Goal: Task Accomplishment & Management: Use online tool/utility

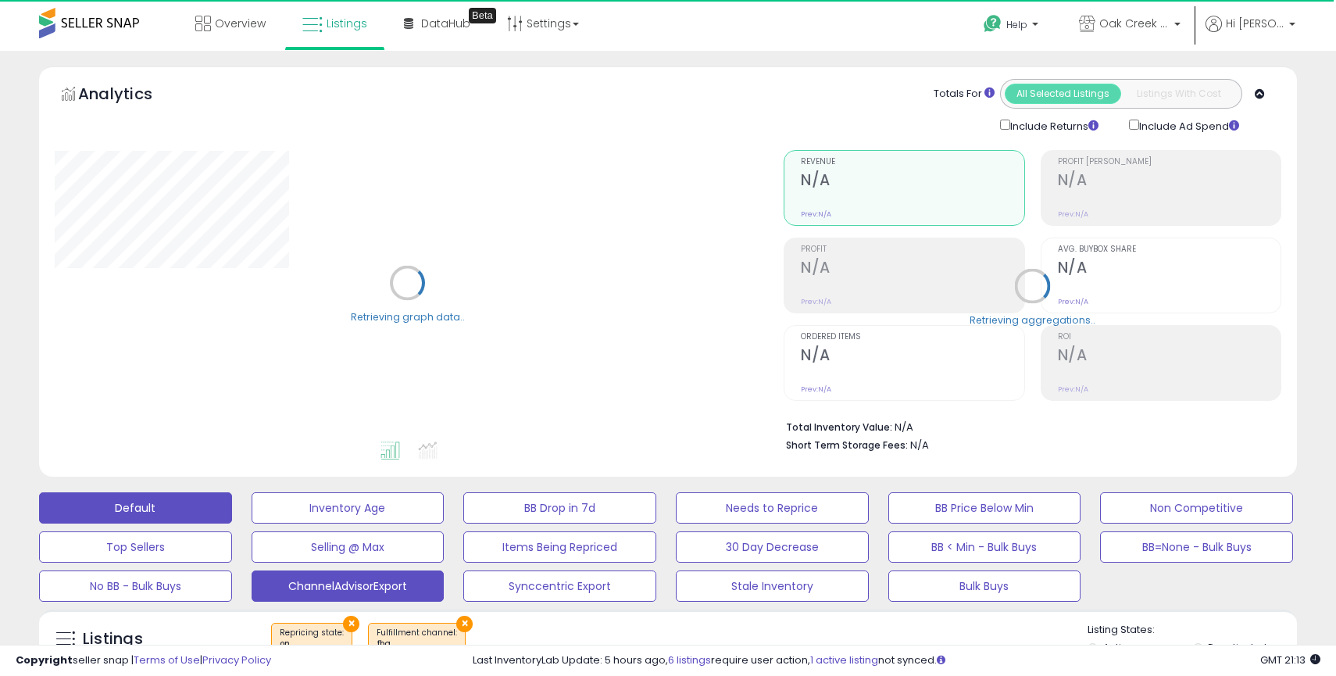
click at [121, 506] on button "Default" at bounding box center [135, 507] width 193 height 31
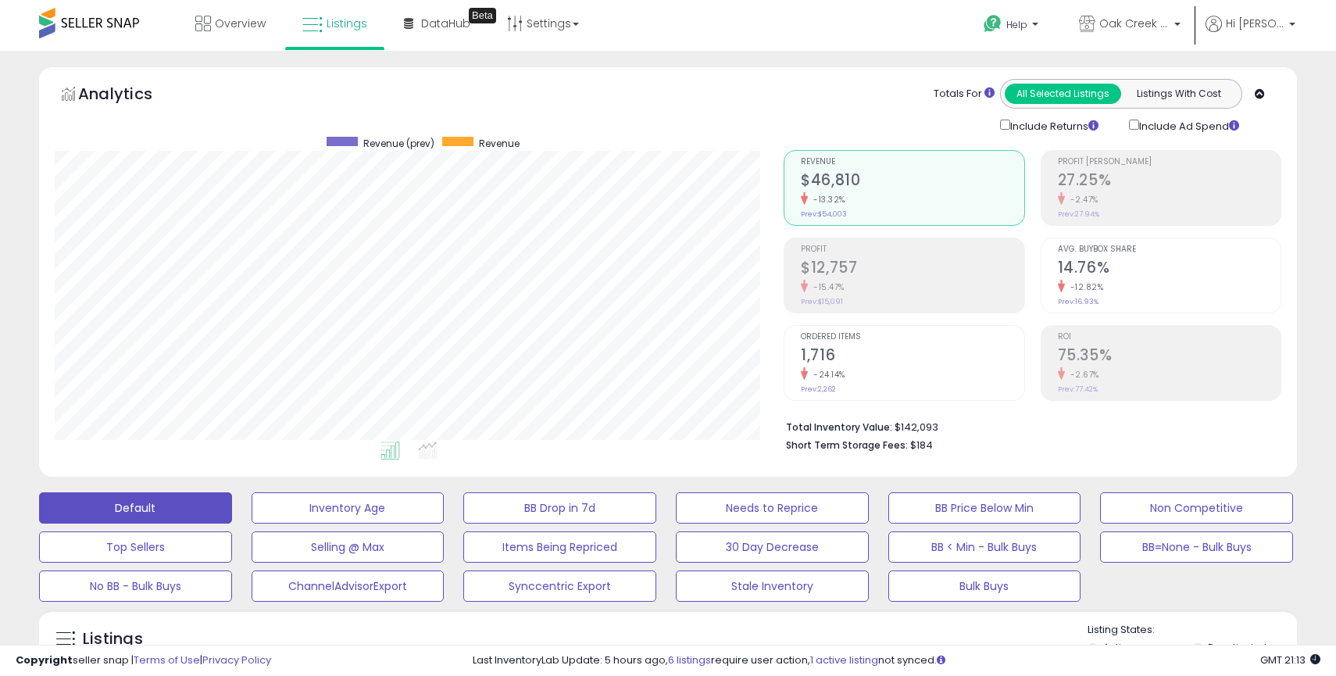
scroll to position [320, 729]
click at [1154, 37] on link "Oak Creek Trading Company US" at bounding box center [1129, 25] width 125 height 51
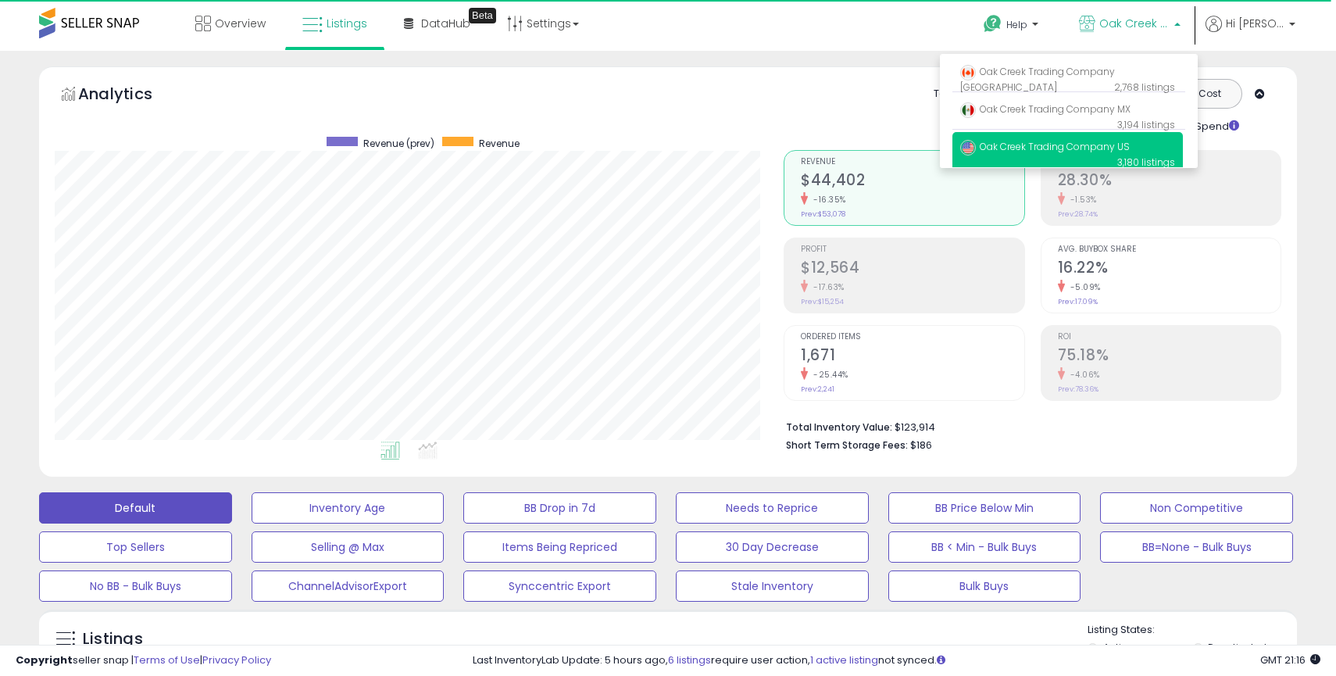
click at [880, 99] on div "Totals For All Selected Listings Listings With Cost Include Returns Include Ad …" at bounding box center [1026, 106] width 486 height 55
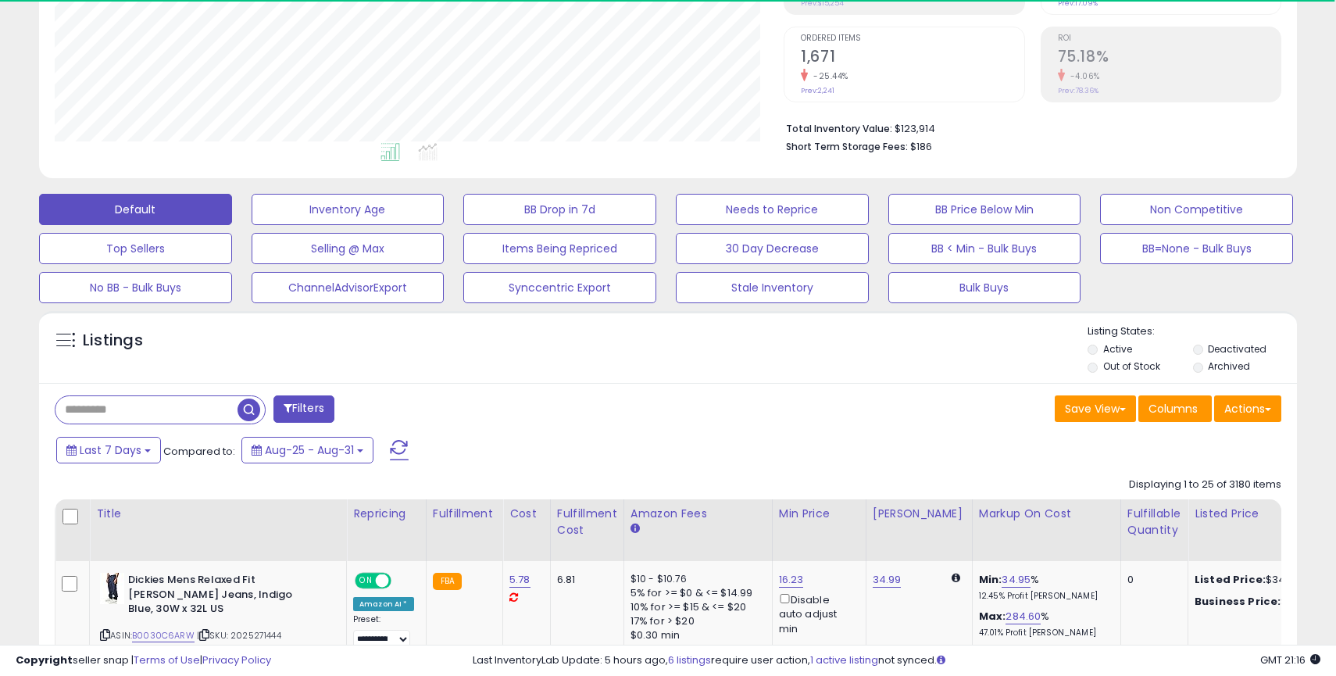
scroll to position [305, 0]
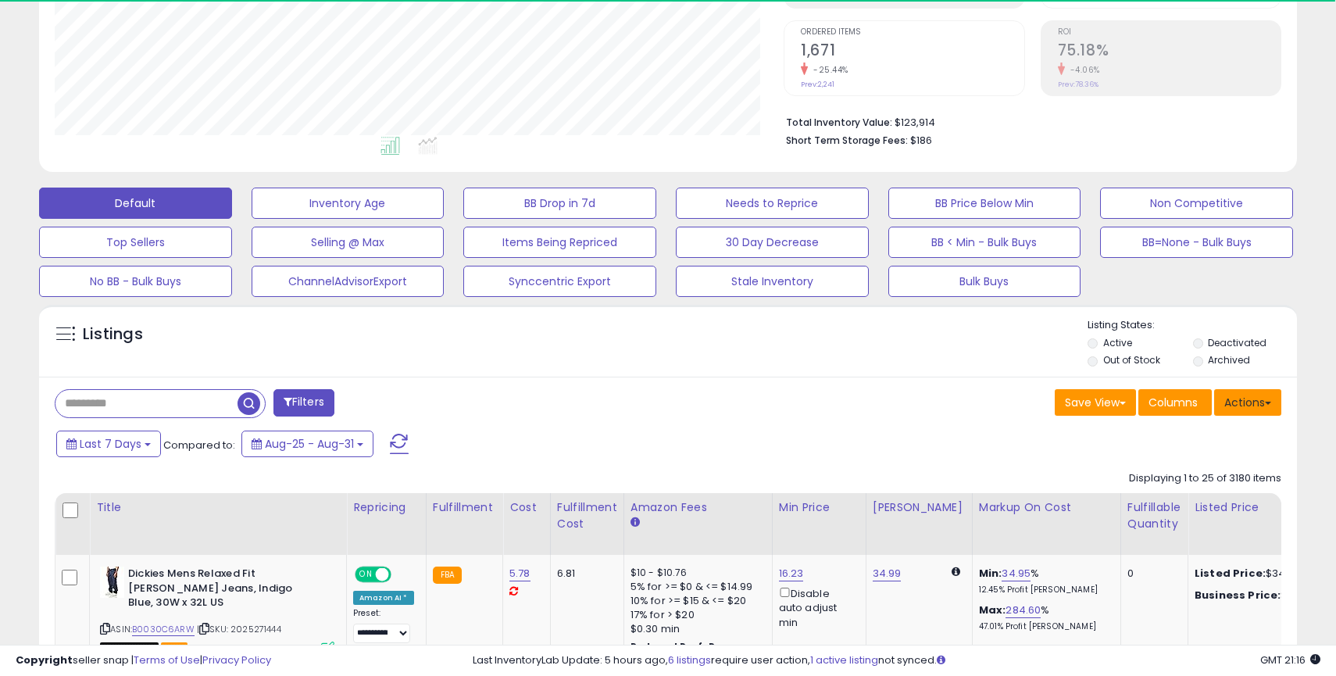
click at [1258, 406] on button "Actions" at bounding box center [1247, 402] width 67 height 27
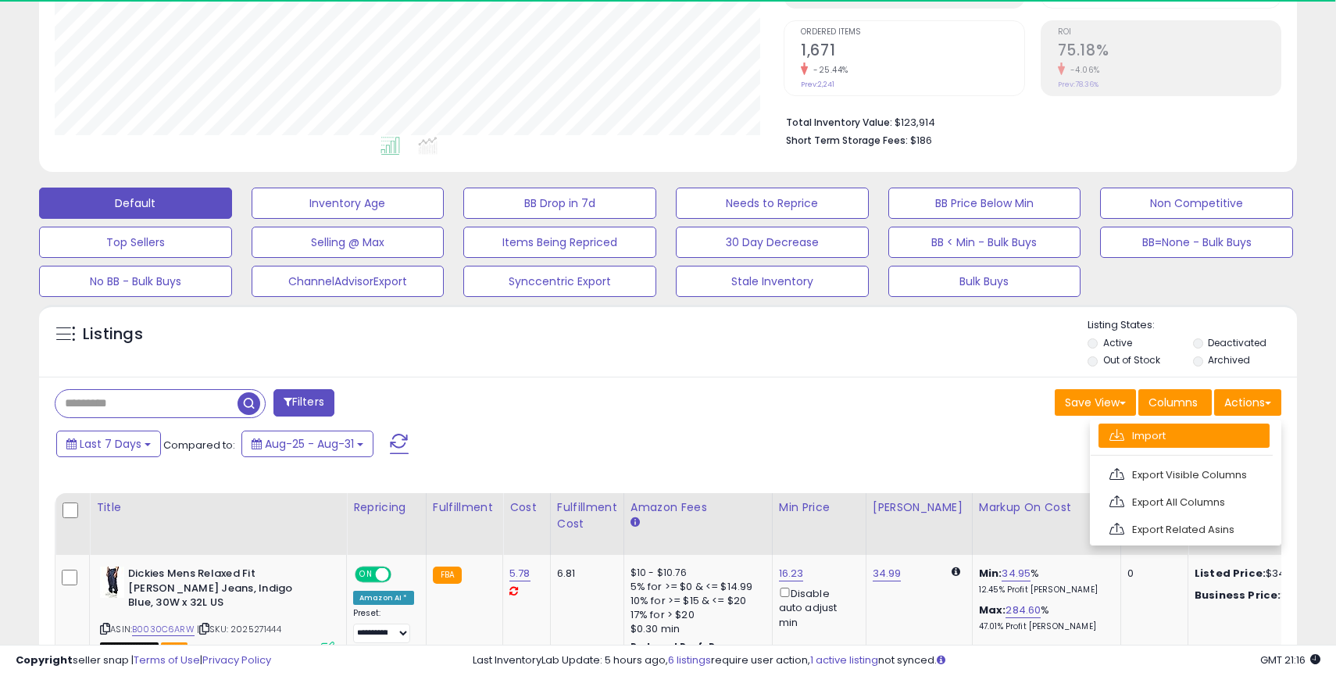
click at [1148, 437] on link "Import" at bounding box center [1183, 435] width 171 height 24
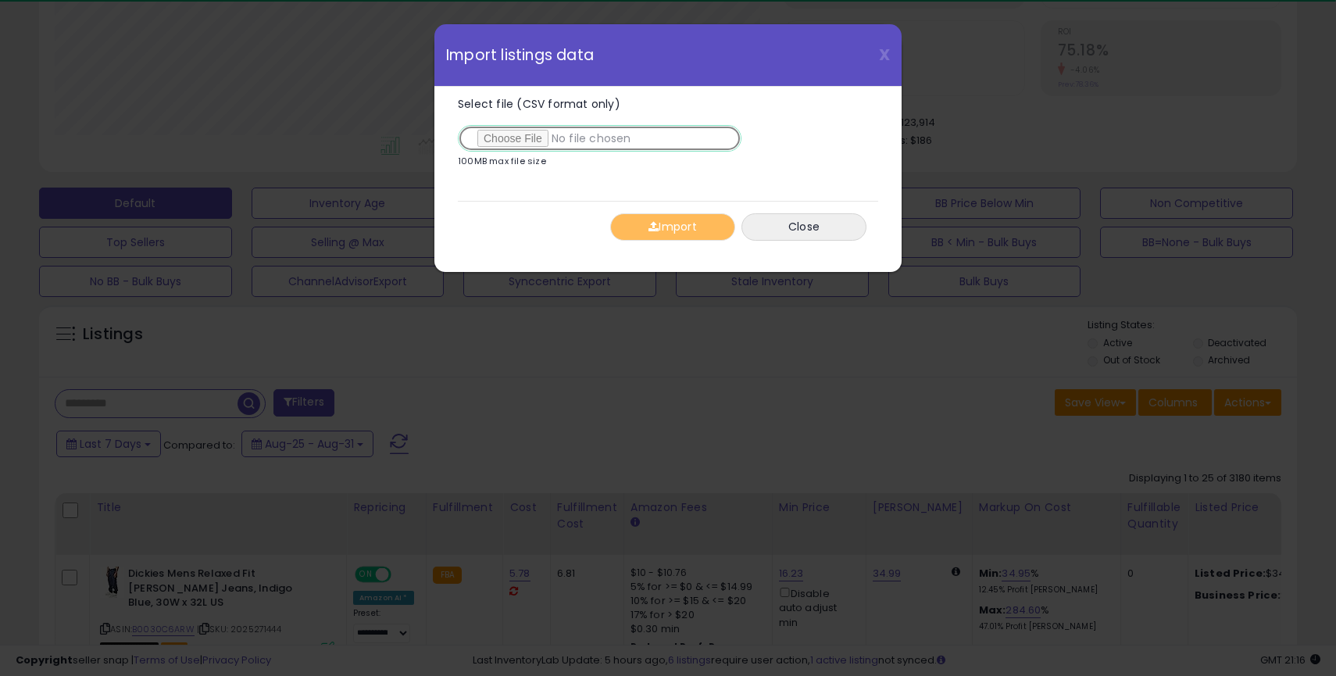
click at [519, 145] on input "Select file (CSV format only)" at bounding box center [600, 138] width 284 height 27
type input "**********"
click at [693, 228] on button "Import" at bounding box center [672, 226] width 125 height 27
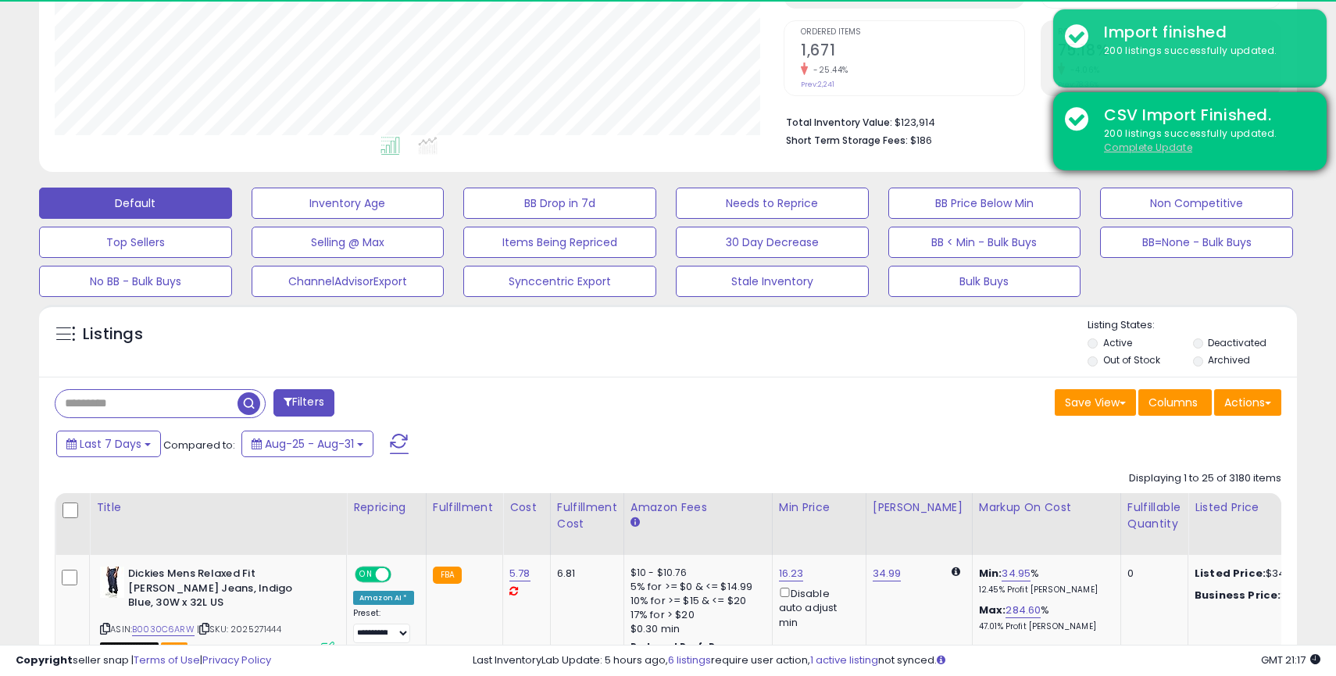
click at [1143, 148] on u "Complete Update" at bounding box center [1148, 147] width 88 height 13
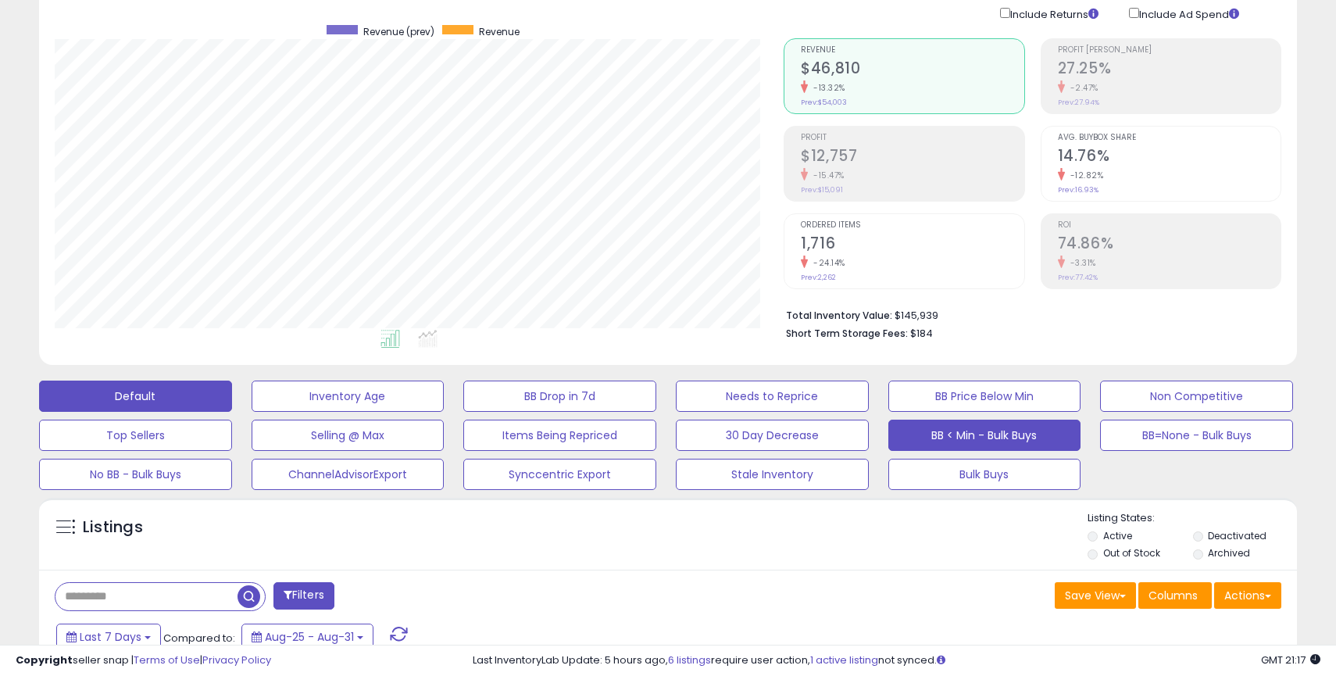
scroll to position [0, 0]
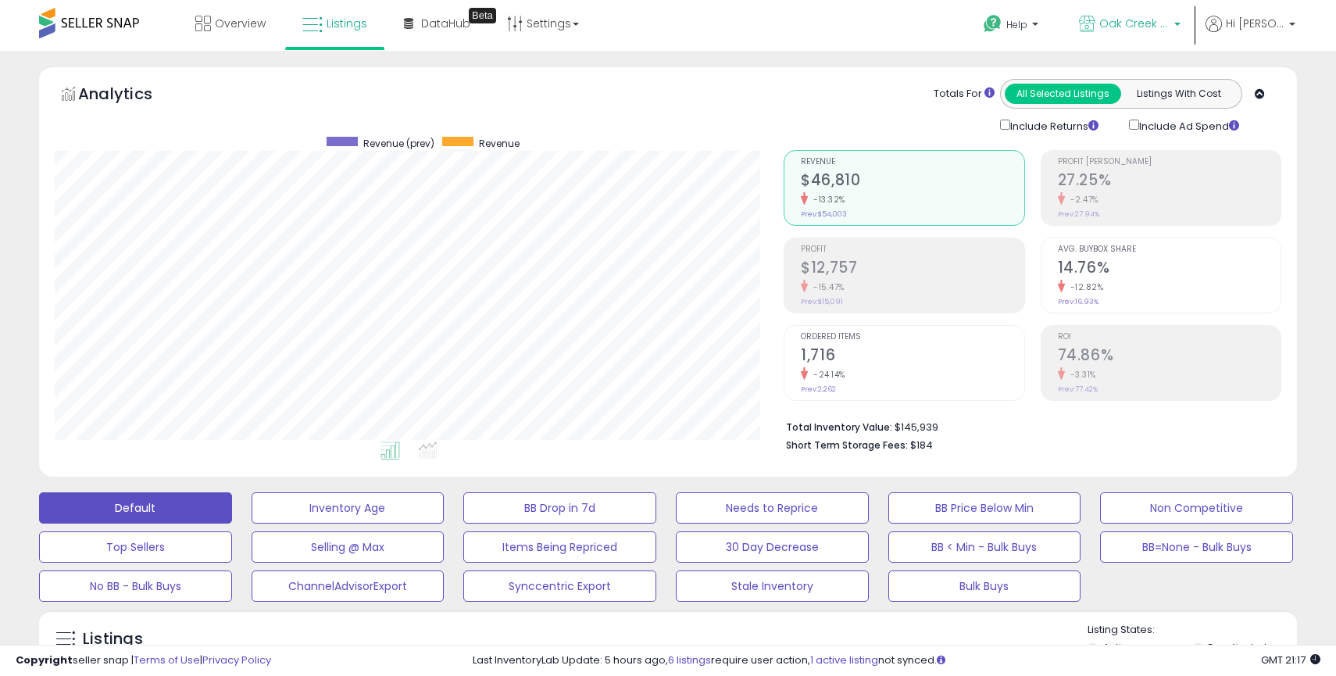
click at [1120, 37] on link "Oak Creek Trading Company US" at bounding box center [1129, 25] width 125 height 51
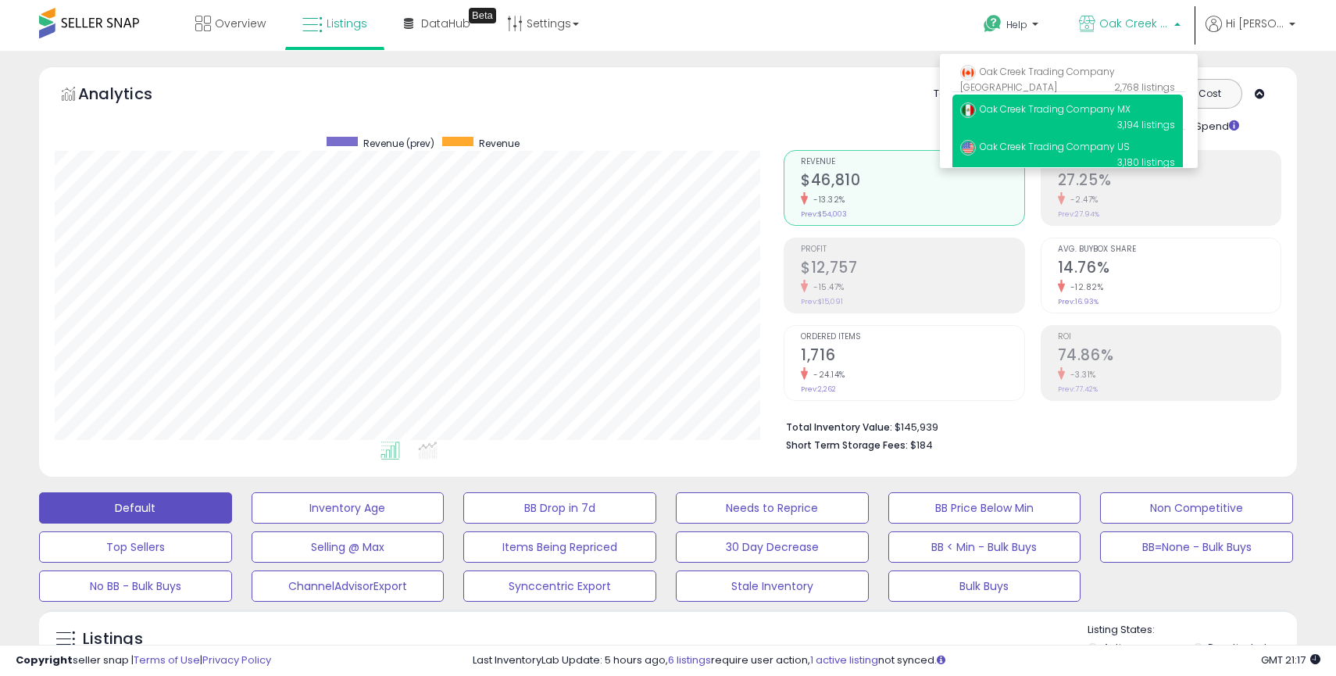
click at [1057, 107] on span "Oak Creek Trading Company MX" at bounding box center [1045, 108] width 170 height 13
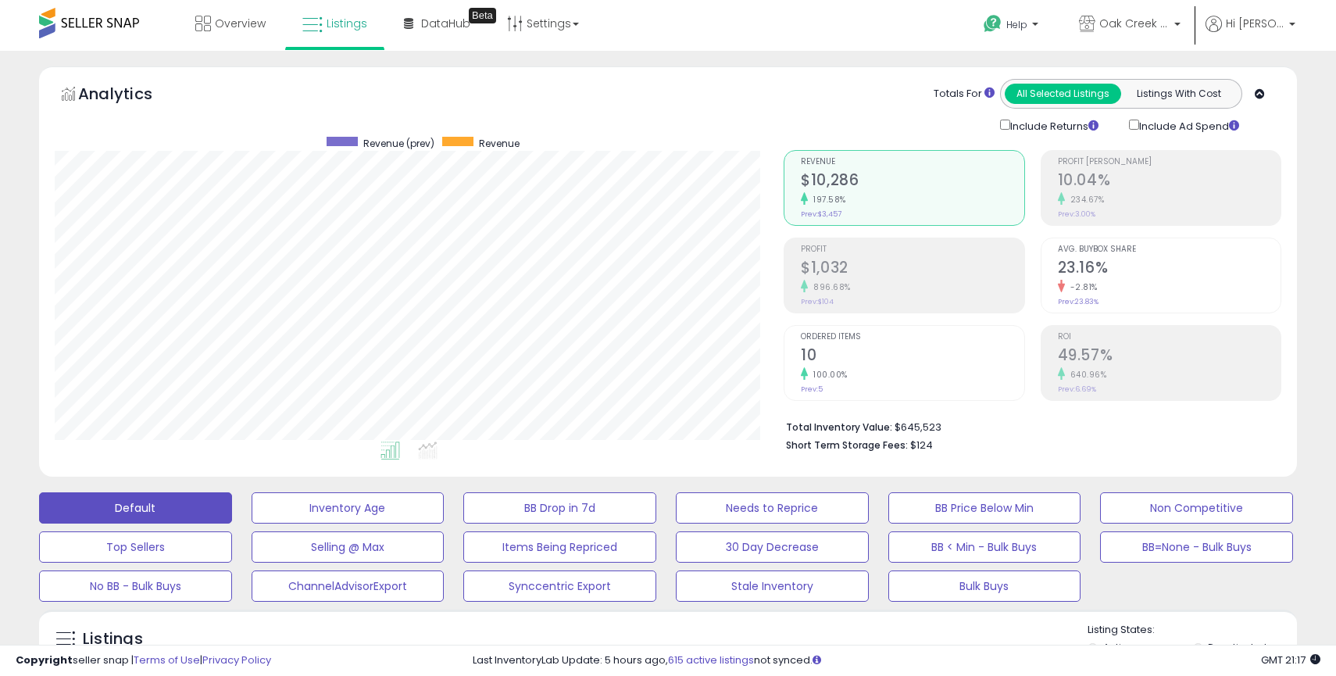
scroll to position [320, 729]
click at [1175, 20] on p "Oak Creek Trading Company MX" at bounding box center [1130, 26] width 102 height 20
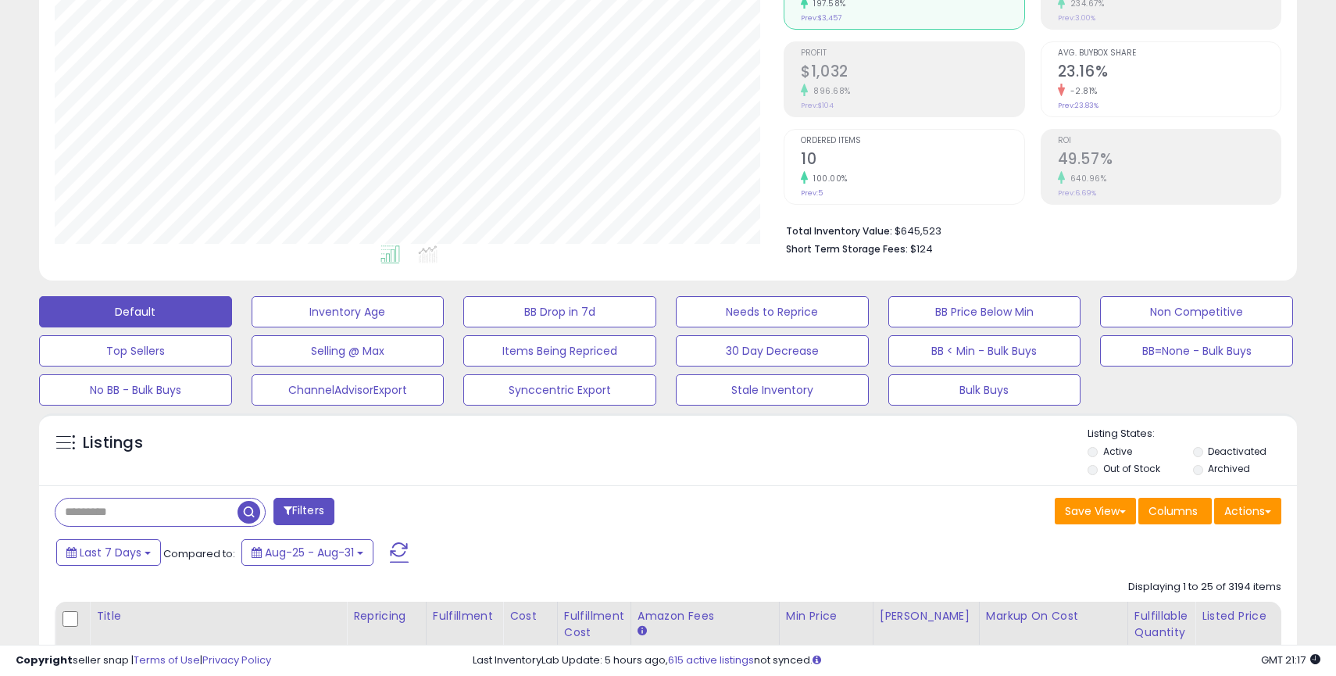
scroll to position [341, 0]
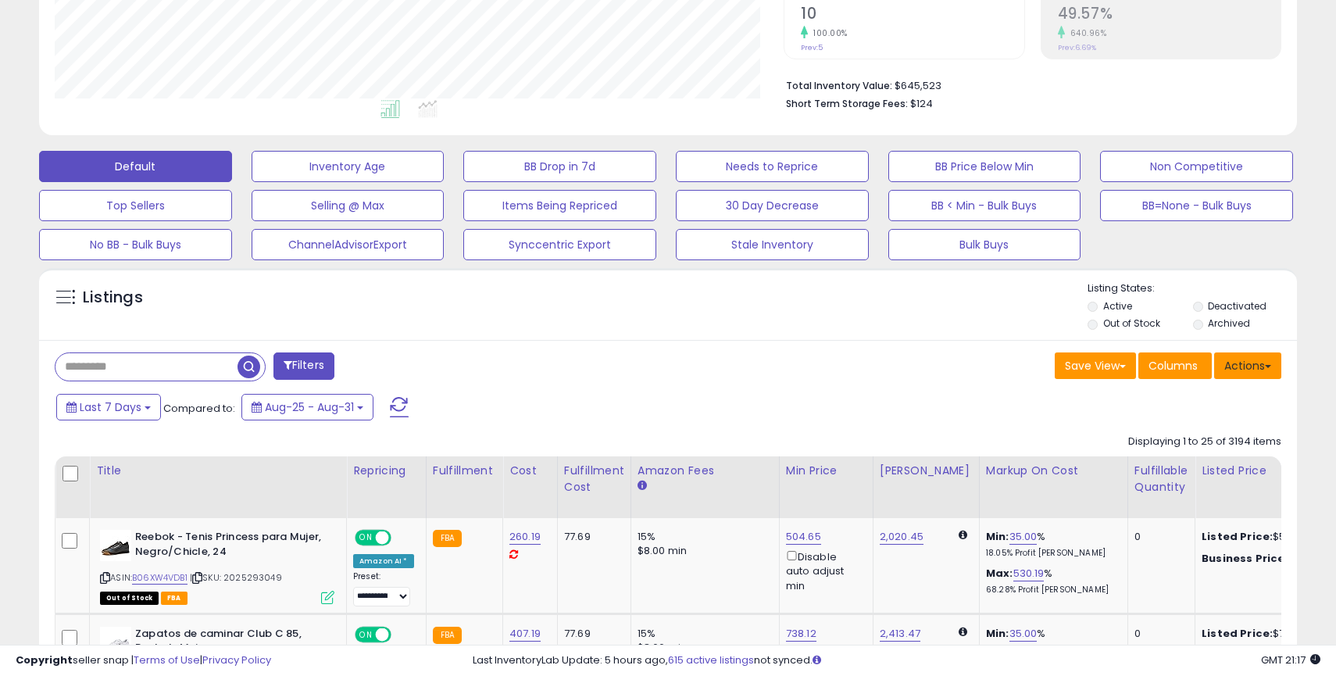
click at [1257, 374] on button "Actions" at bounding box center [1247, 365] width 67 height 27
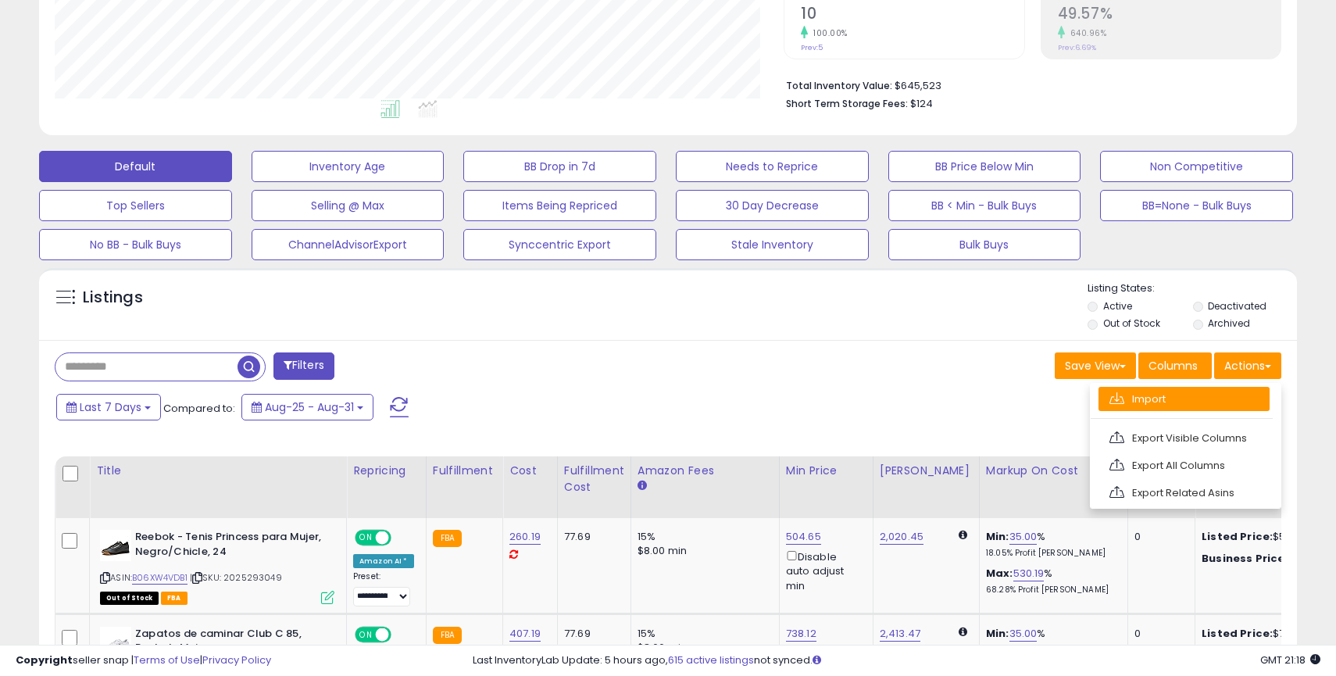
click at [1162, 401] on link "Import" at bounding box center [1183, 399] width 171 height 24
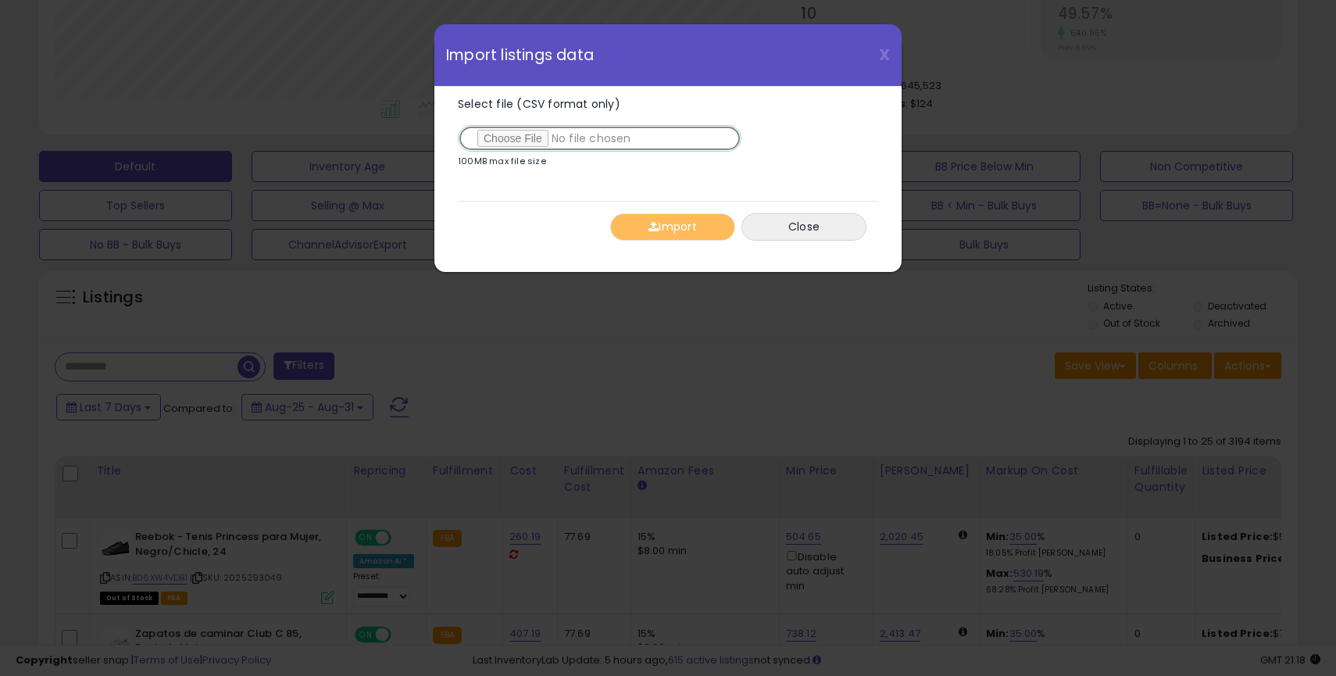
click at [519, 144] on input "Select file (CSV format only)" at bounding box center [600, 138] width 284 height 27
type input "**********"
click at [681, 224] on button "Import" at bounding box center [672, 226] width 125 height 27
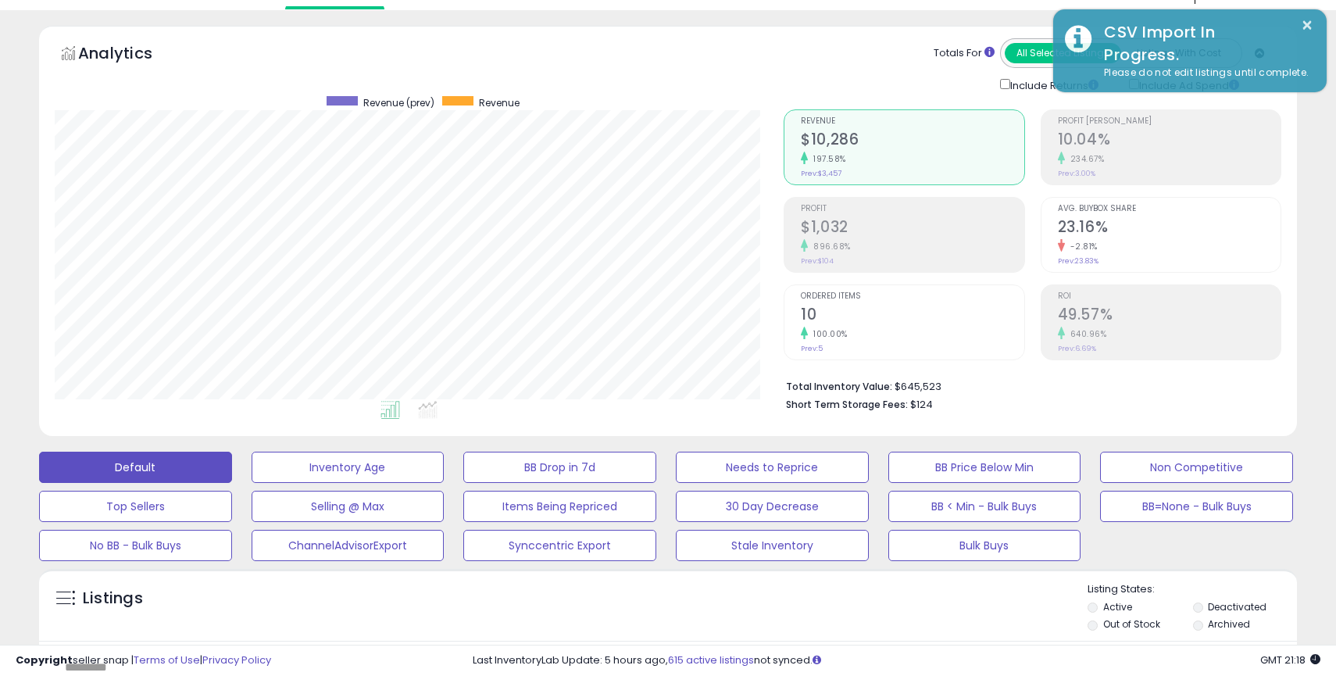
scroll to position [0, 0]
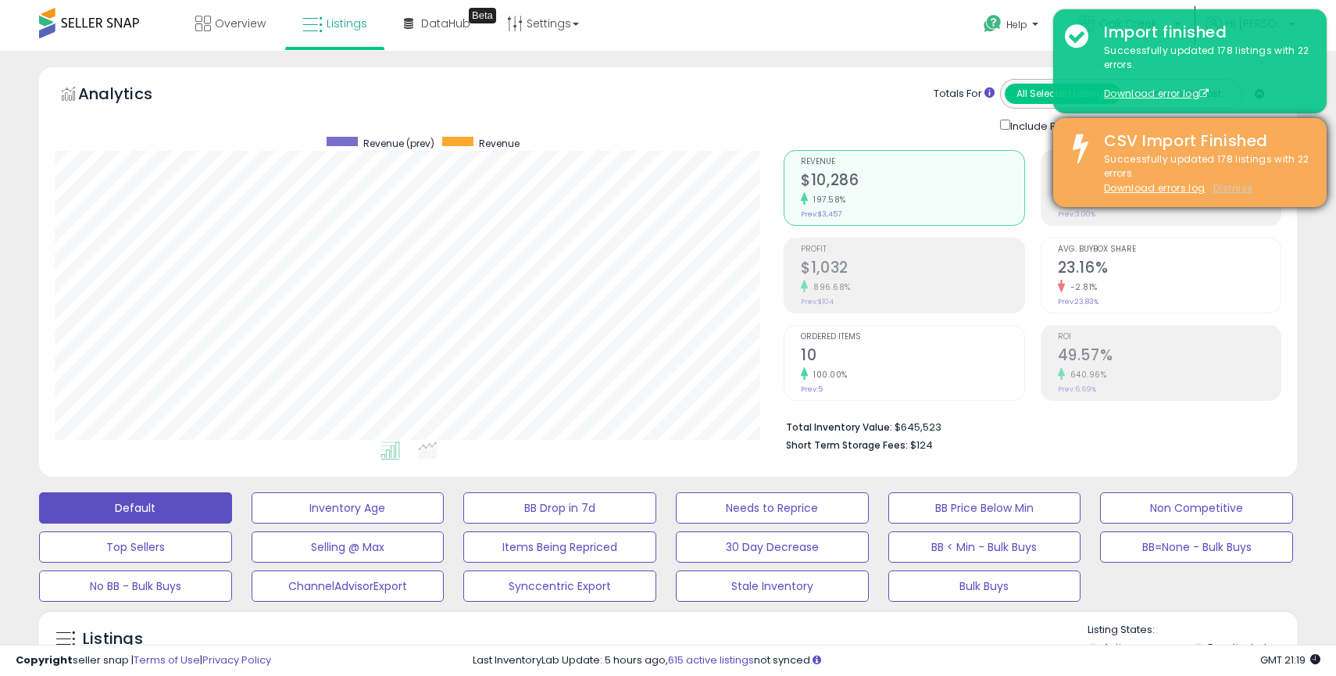
click at [1228, 190] on u "Dismiss" at bounding box center [1232, 187] width 39 height 13
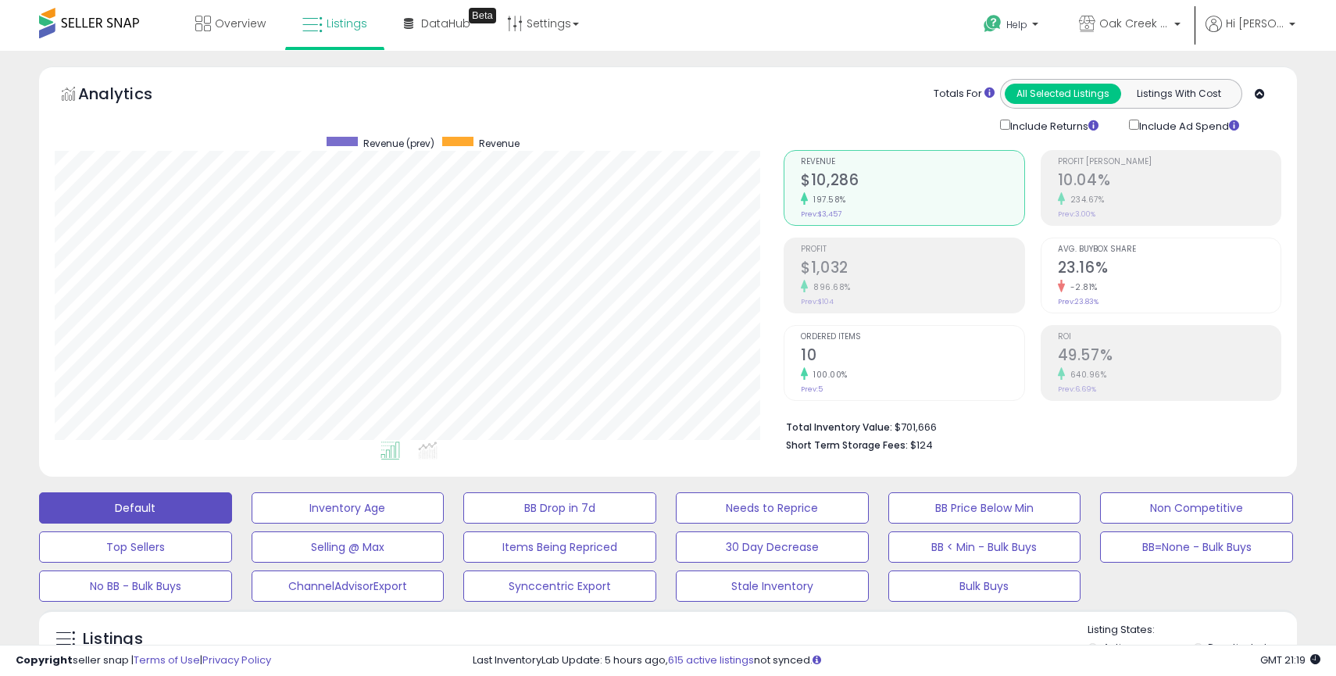
scroll to position [320, 729]
click at [1169, 27] on span "Oak Creek Trading Company MX" at bounding box center [1134, 24] width 70 height 16
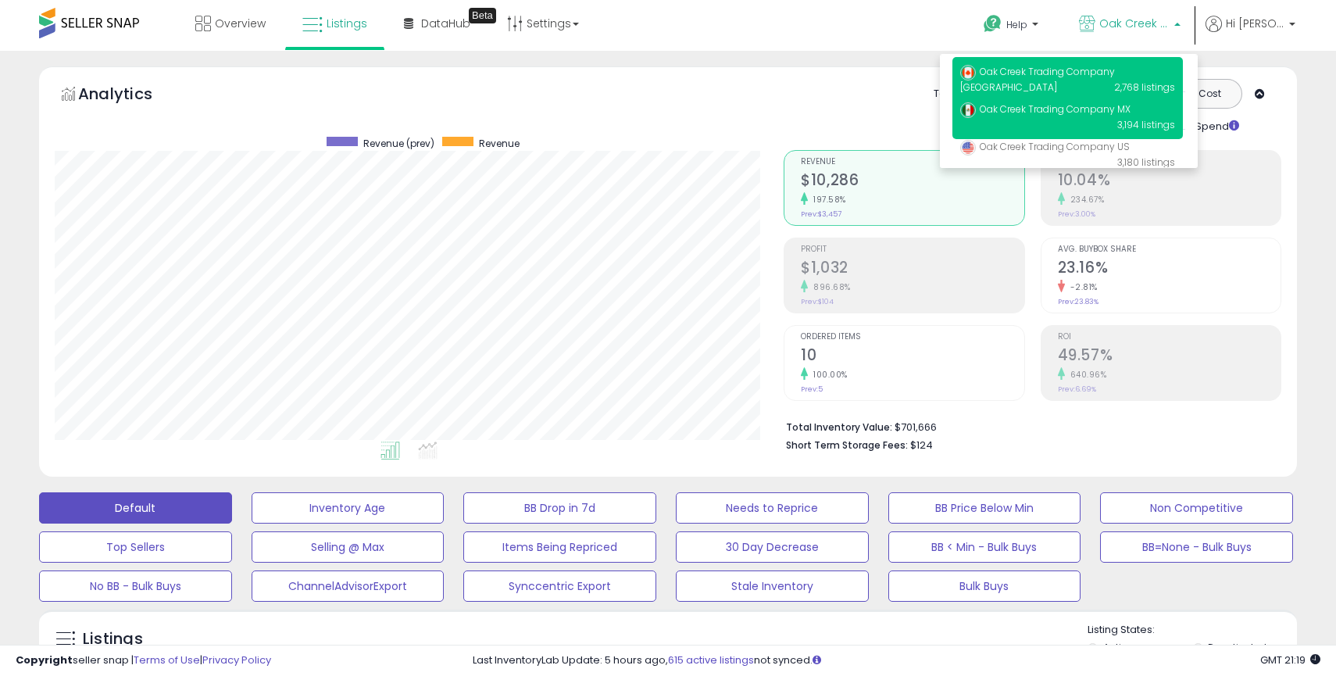
click at [1107, 73] on span "Oak Creek Trading Company [GEOGRAPHIC_DATA]" at bounding box center [1037, 79] width 155 height 29
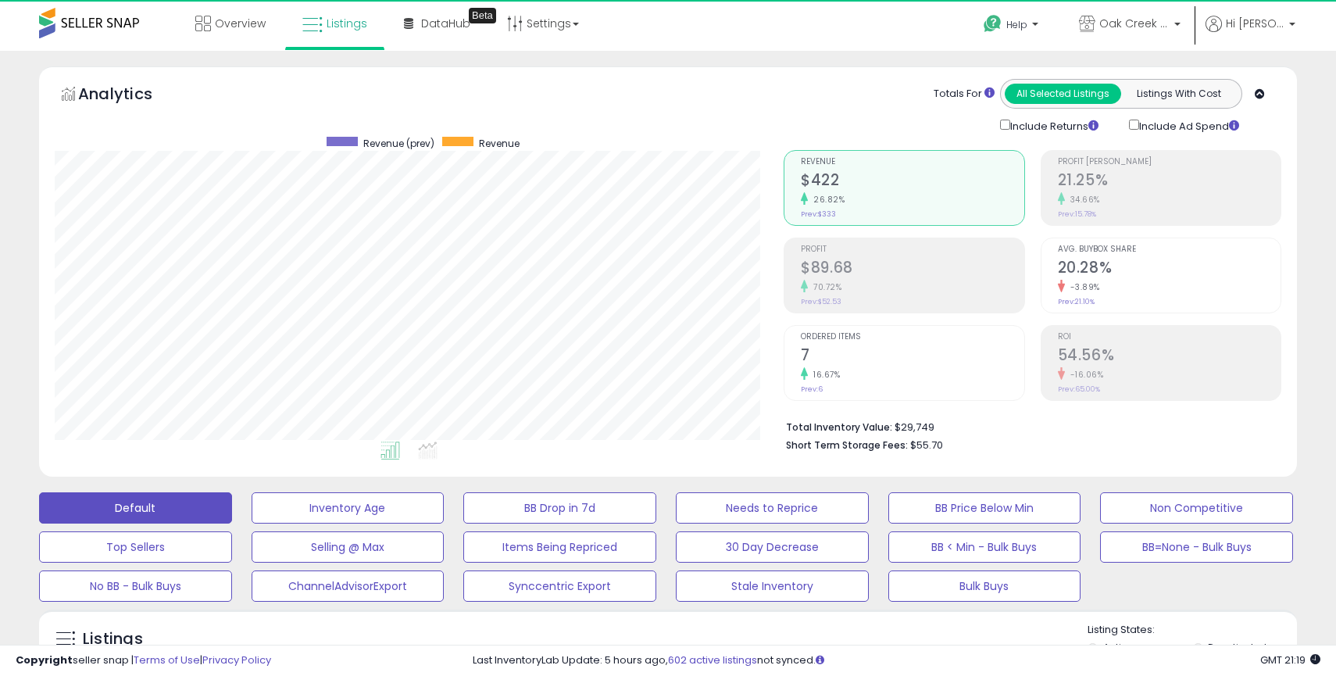
scroll to position [320, 729]
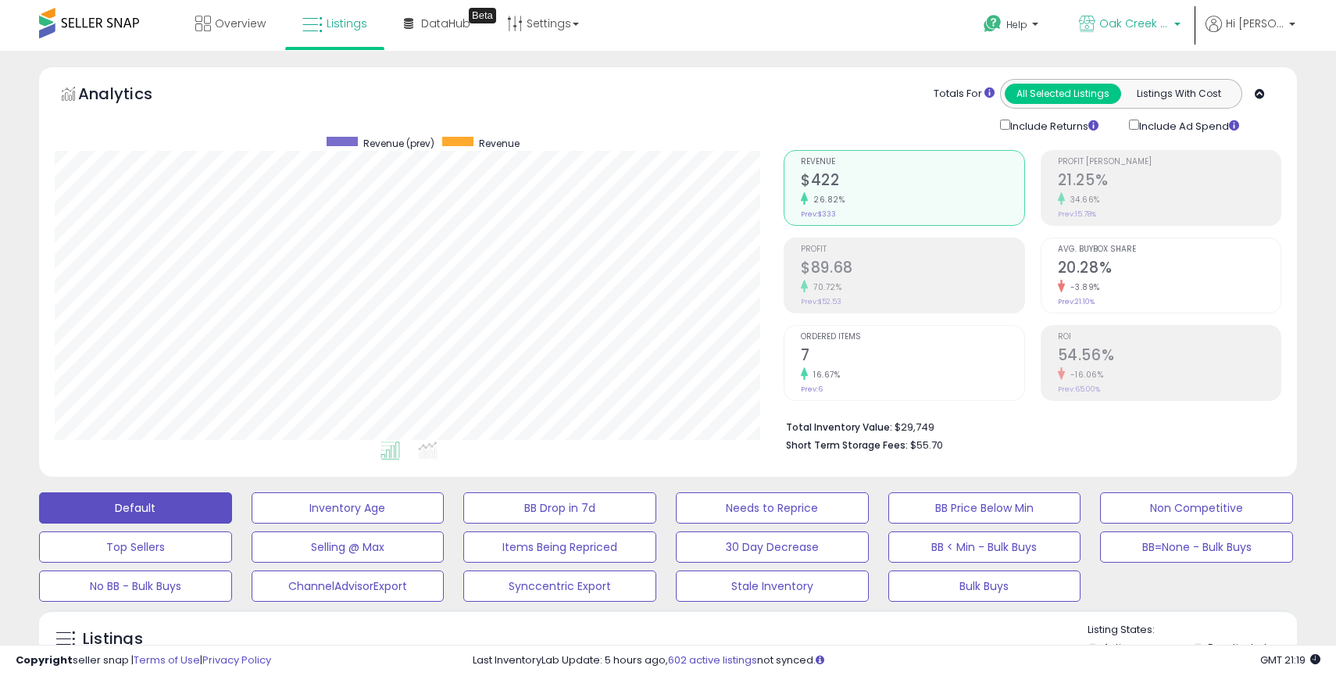
click at [1161, 34] on p "Oak Creek Trading Company [GEOGRAPHIC_DATA]" at bounding box center [1130, 26] width 102 height 20
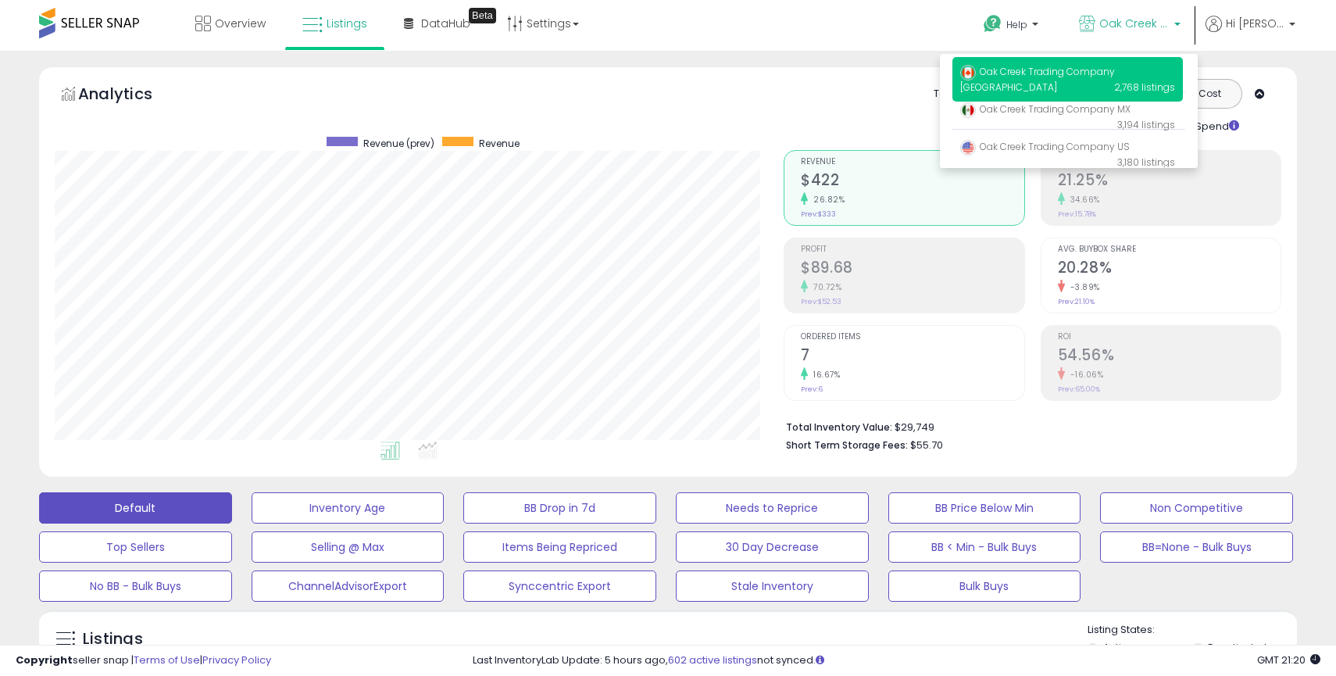
click at [904, 43] on div "Help Contact Support Search Knowledge Hub Request a Feature Profile" at bounding box center [1091, 33] width 441 height 66
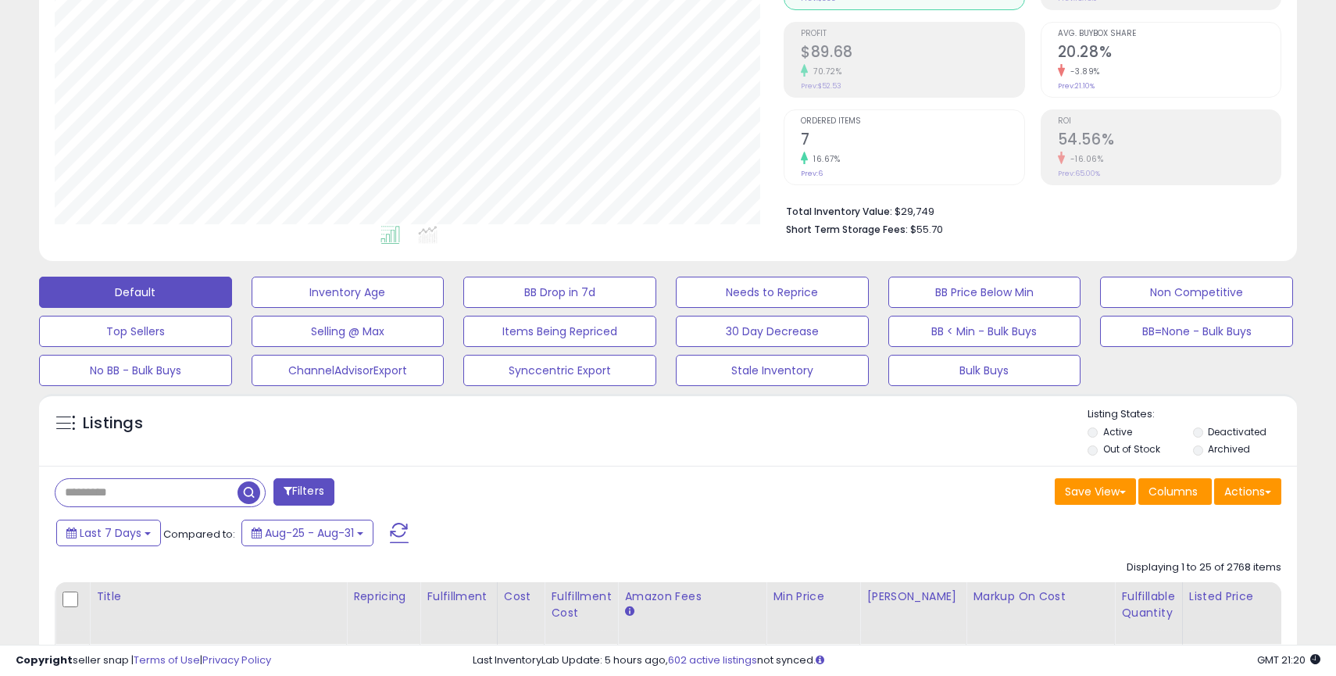
scroll to position [228, 0]
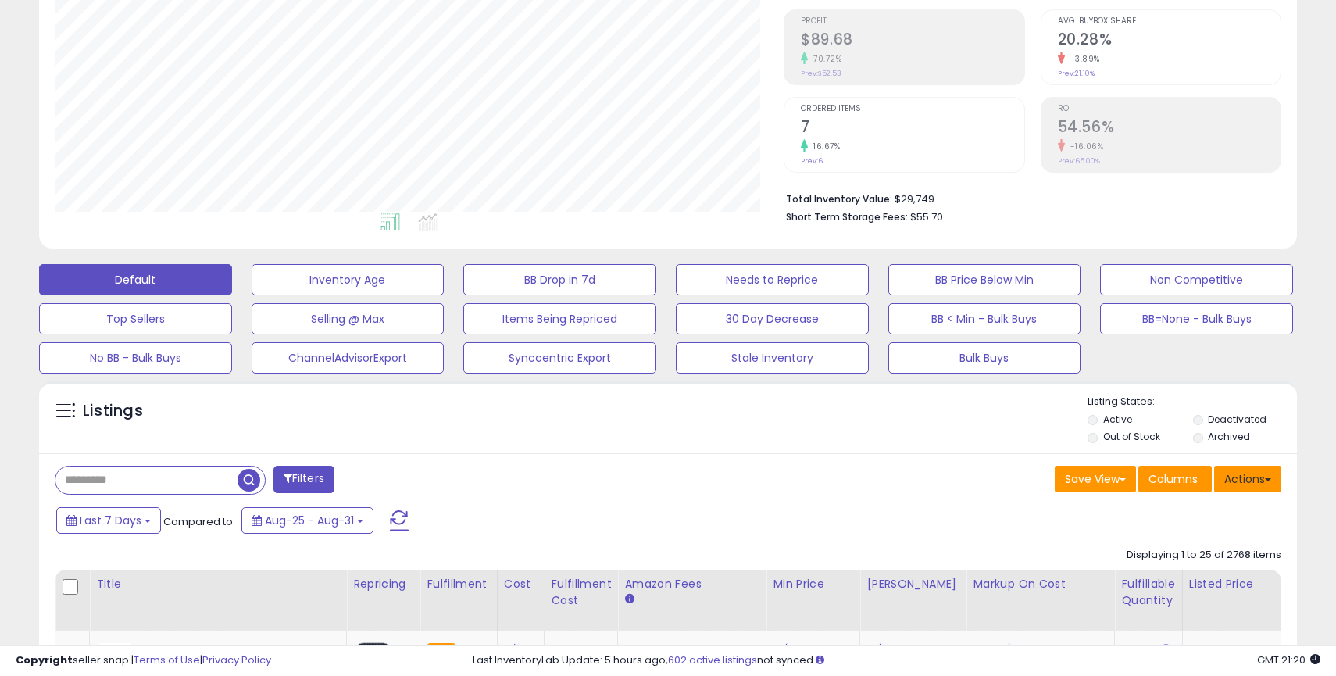
click at [1259, 486] on button "Actions" at bounding box center [1247, 479] width 67 height 27
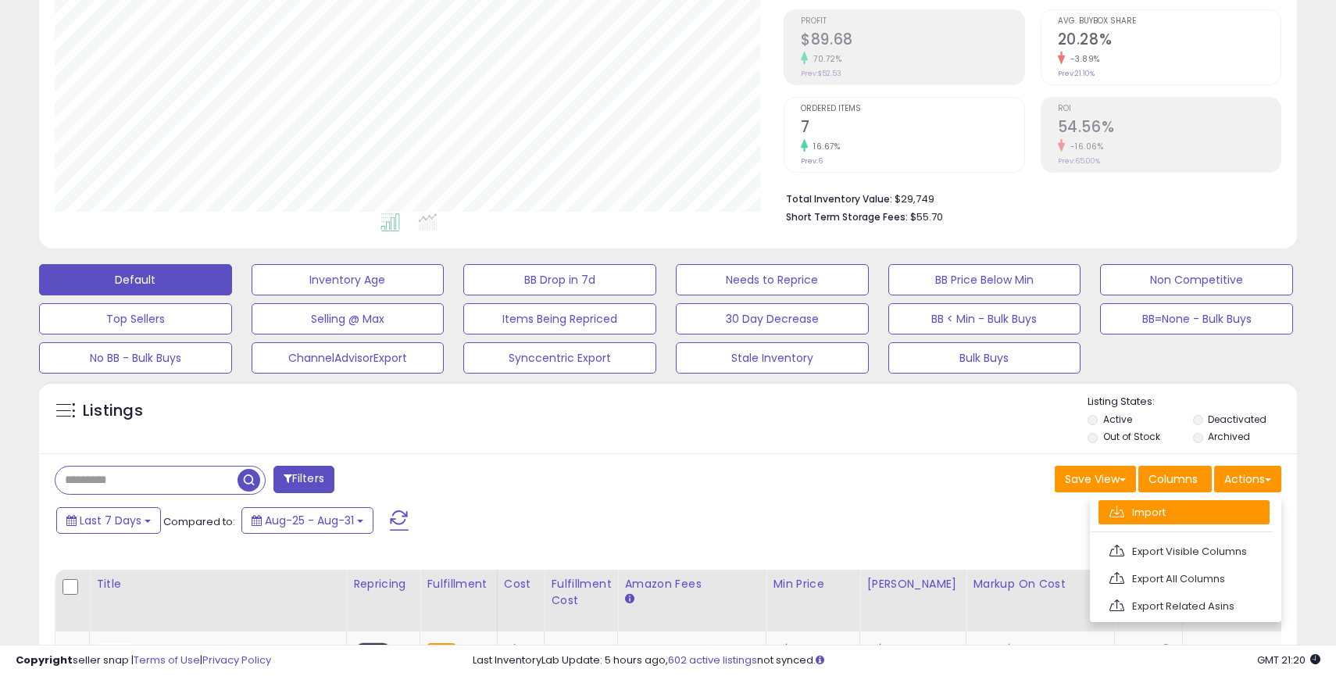
click at [1132, 509] on link "Import" at bounding box center [1183, 512] width 171 height 24
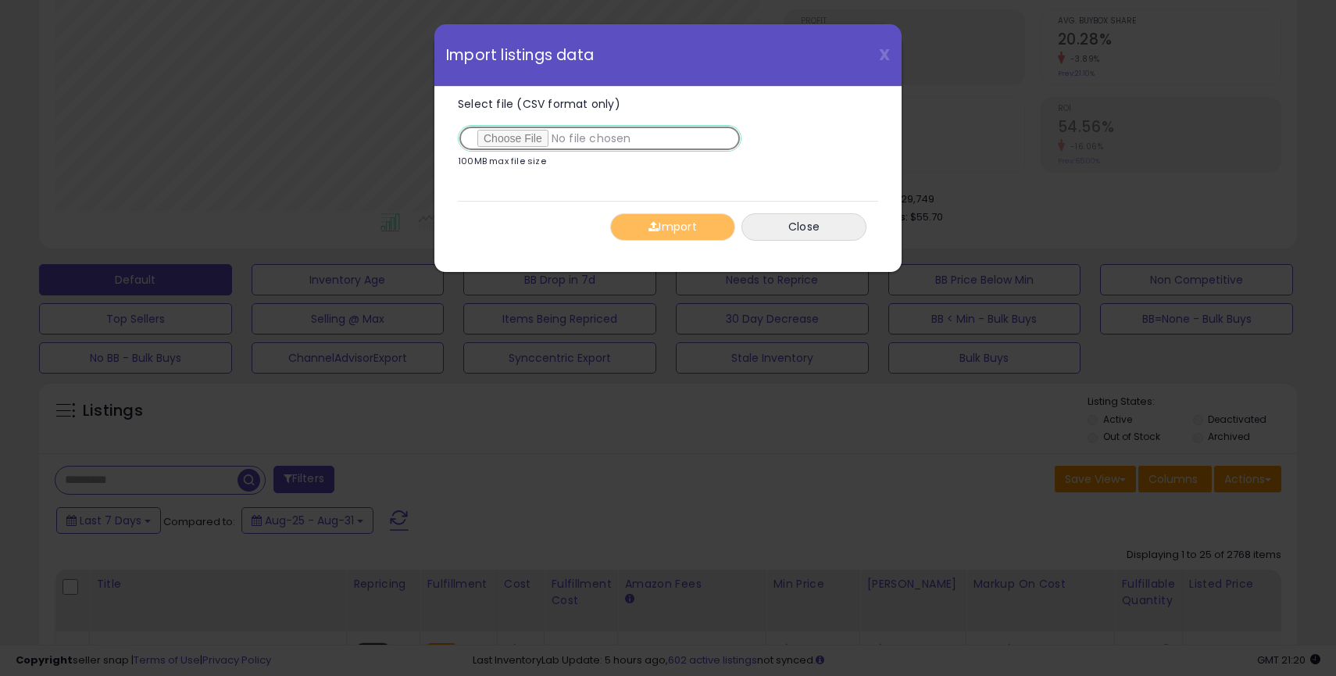
click at [527, 141] on input "Select file (CSV format only)" at bounding box center [600, 138] width 284 height 27
type input "**********"
click at [694, 237] on button "Import" at bounding box center [672, 226] width 125 height 27
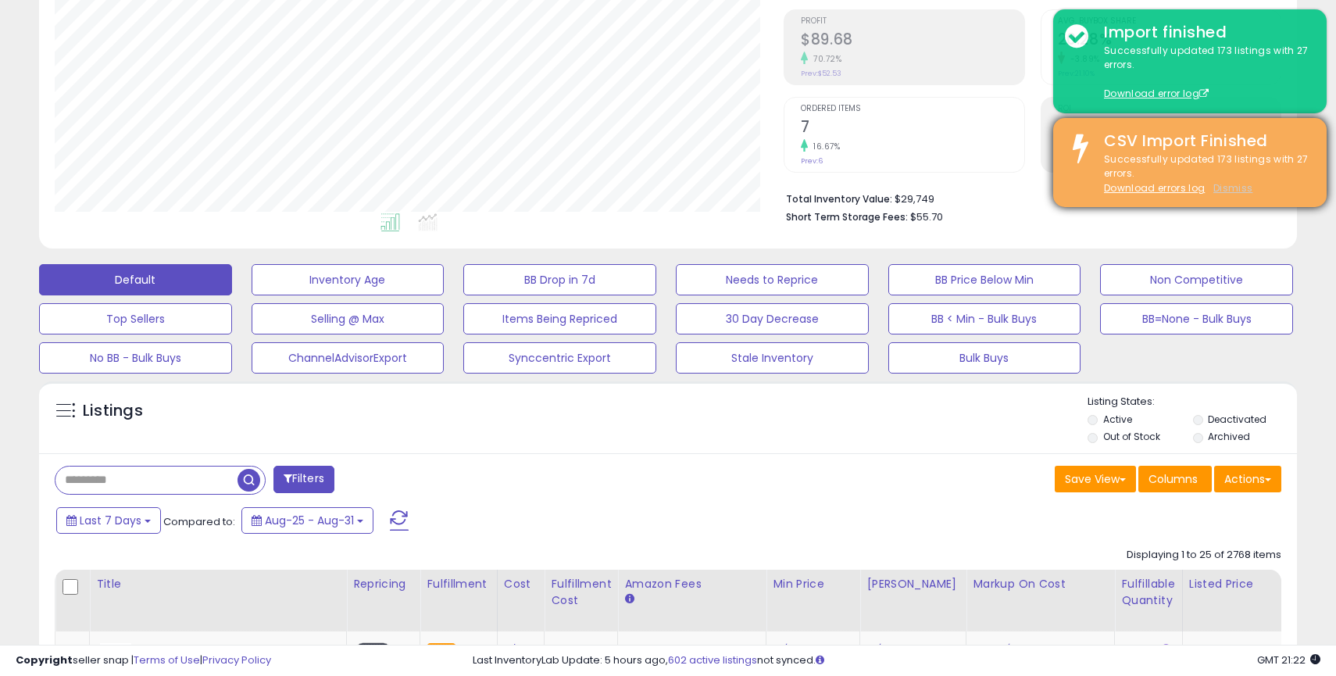
click at [1240, 187] on u "Dismiss" at bounding box center [1232, 187] width 39 height 13
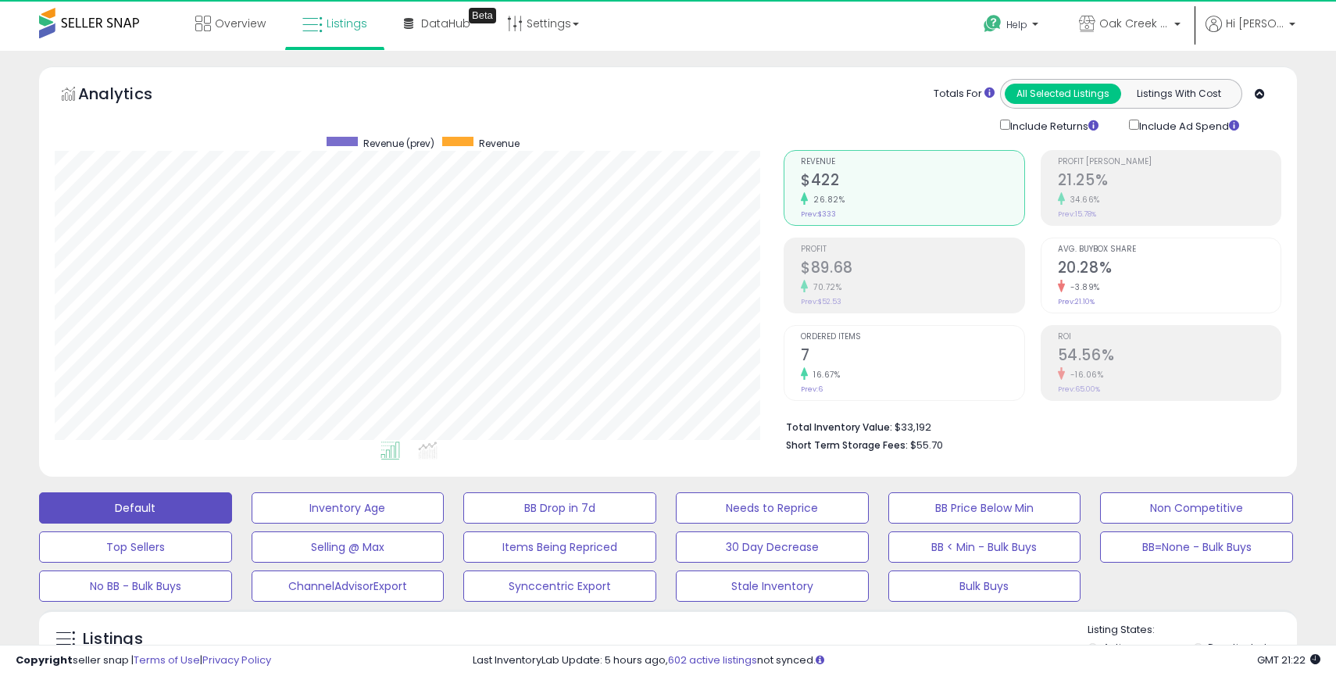
scroll to position [320, 729]
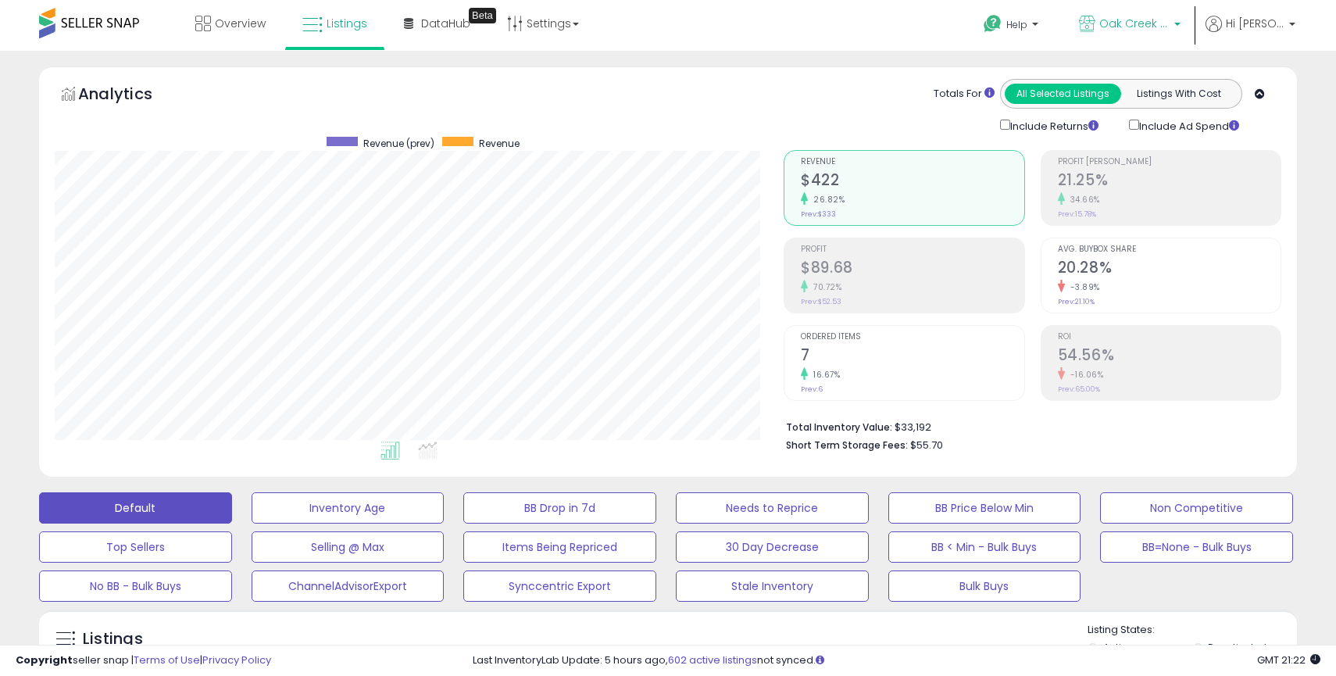
click at [1169, 25] on span "Oak Creek Trading Company [GEOGRAPHIC_DATA]" at bounding box center [1134, 24] width 70 height 16
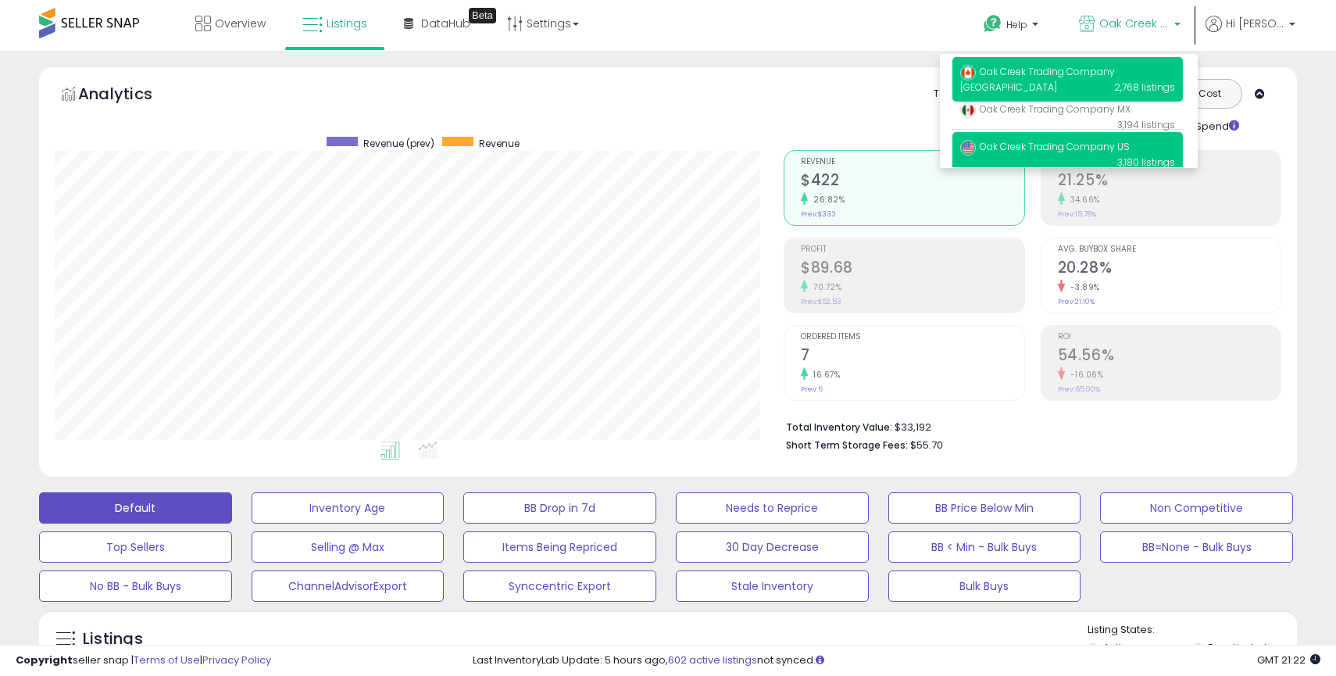
click at [1057, 144] on span "Oak Creek Trading Company US" at bounding box center [1044, 146] width 169 height 13
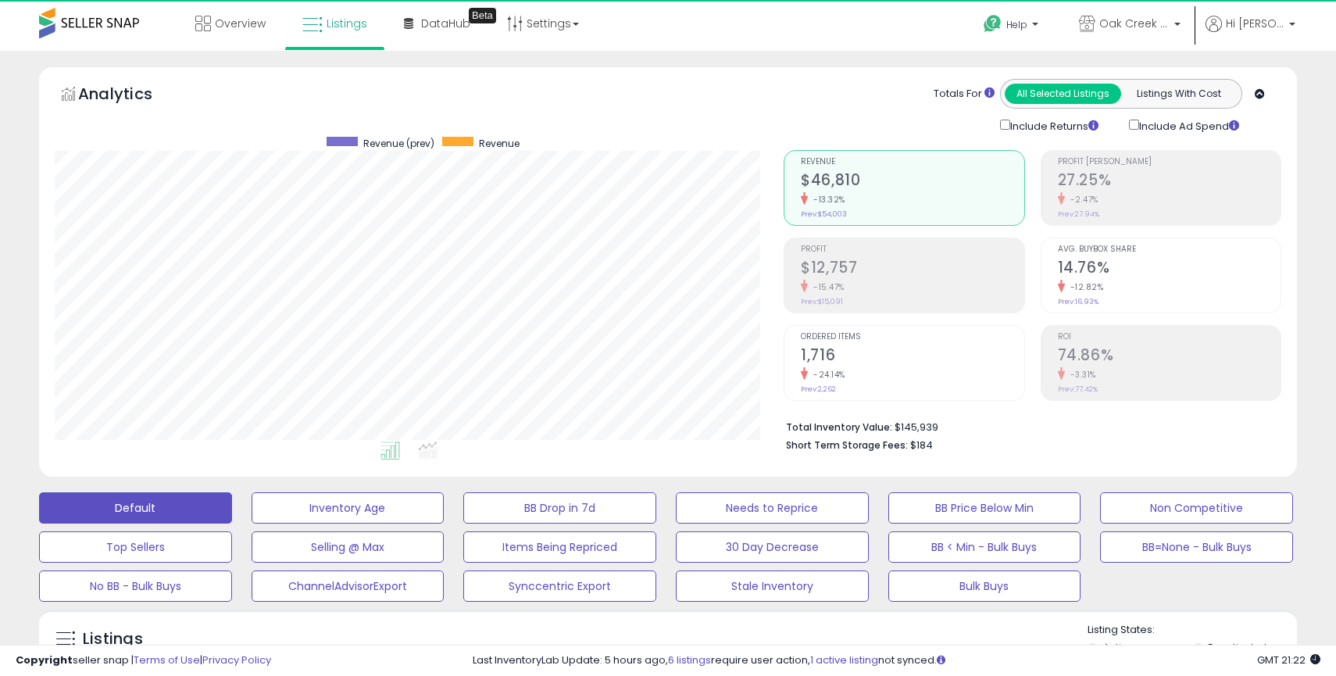
scroll to position [320, 729]
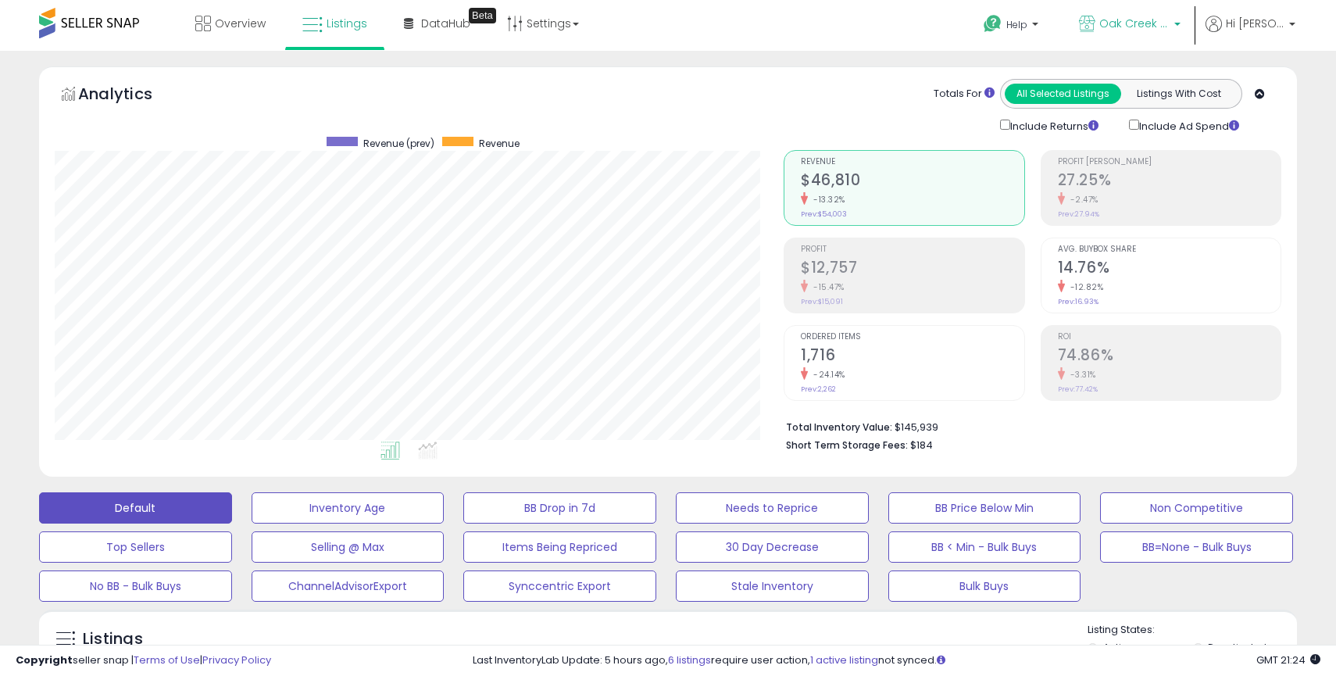
click at [1133, 37] on link "Oak Creek Trading Company US" at bounding box center [1129, 25] width 125 height 51
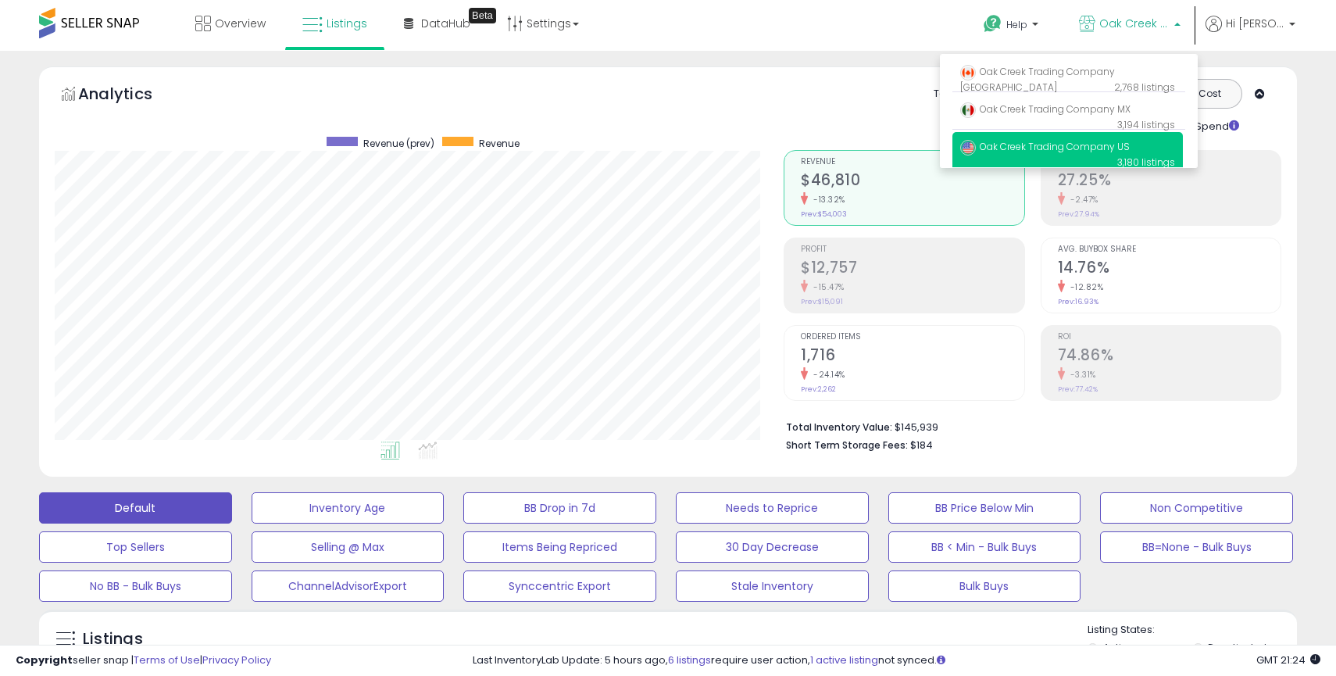
click at [887, 49] on div "Help Contact Support Search Knowledge Hub Request a Feature Profile" at bounding box center [1091, 33] width 441 height 66
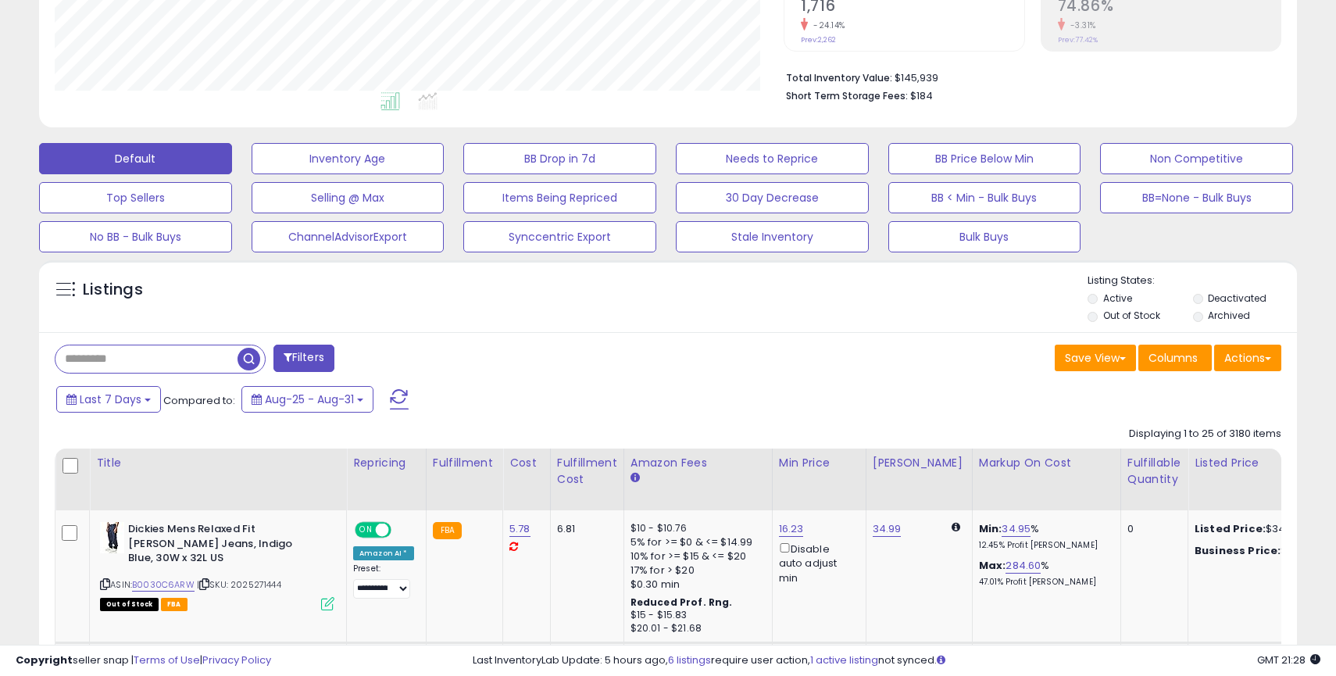
scroll to position [347, 0]
